Goal: Information Seeking & Learning: Find specific fact

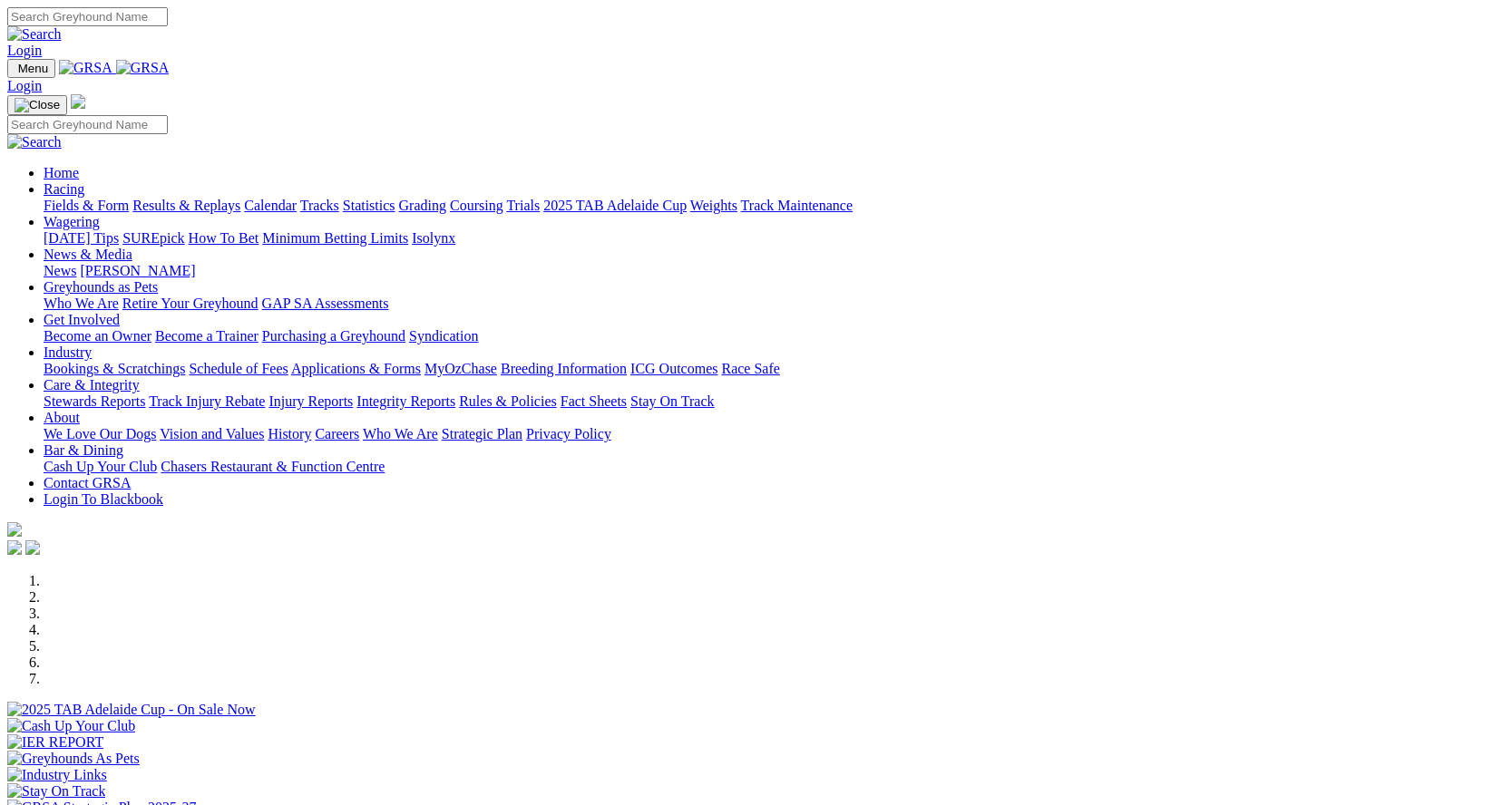
click at [237, 197] on link "Results & Replays" at bounding box center [186, 205] width 108 height 16
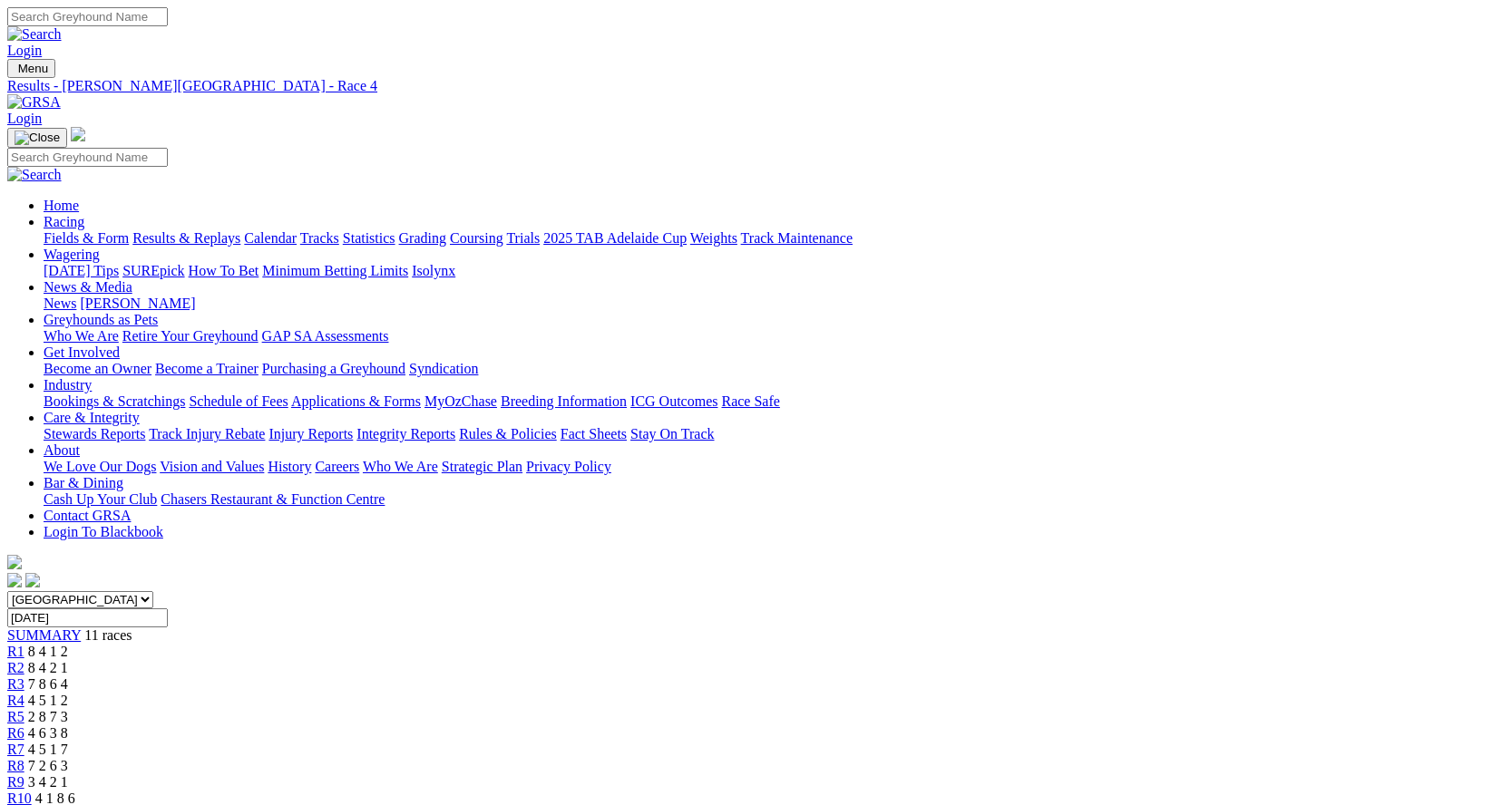
click at [532, 676] on div "R3 7 8 6 4" at bounding box center [756, 684] width 1497 height 16
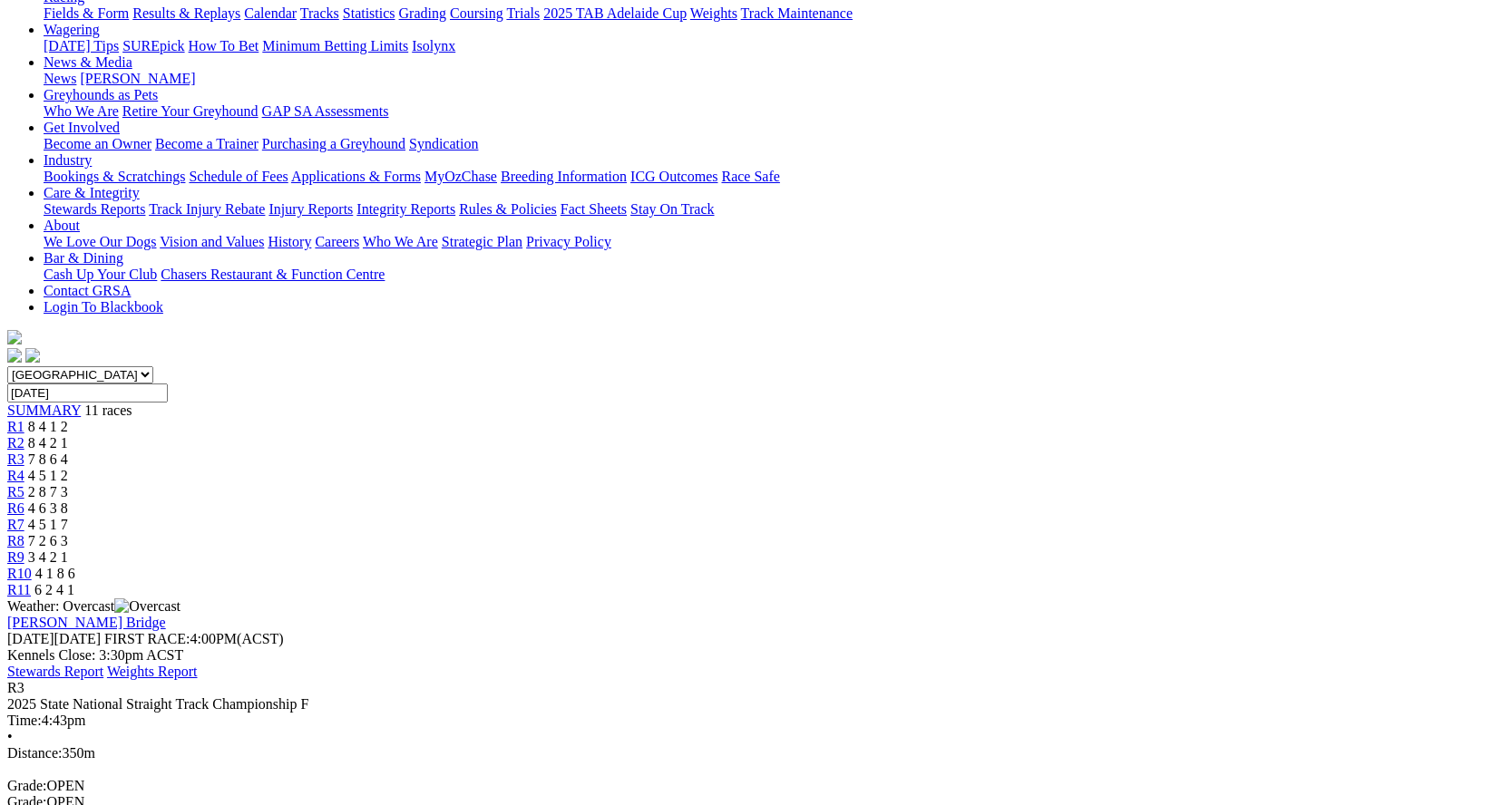
scroll to position [363, 0]
